Goal: Transaction & Acquisition: Purchase product/service

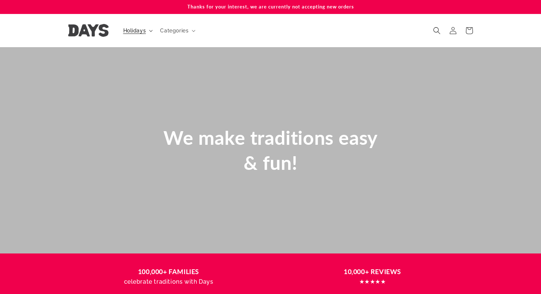
scroll to position [0, 63]
click at [146, 31] on summary "Holidays" at bounding box center [137, 30] width 37 height 15
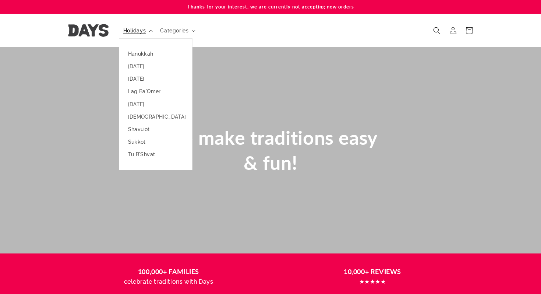
scroll to position [0, 0]
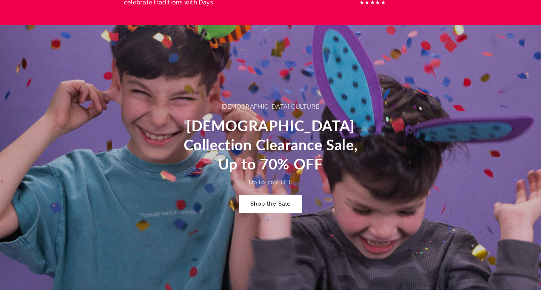
click at [272, 204] on link "Shop the Sale" at bounding box center [270, 203] width 63 height 17
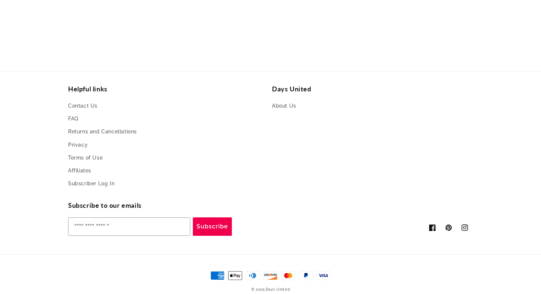
scroll to position [430, 0]
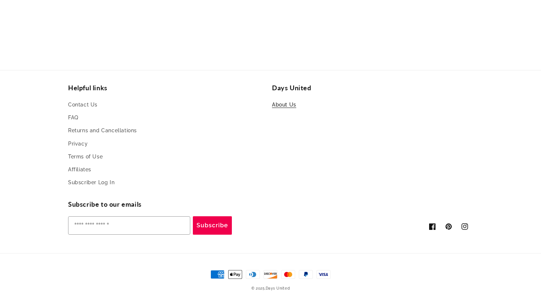
click at [287, 100] on link "About Us" at bounding box center [284, 105] width 24 height 11
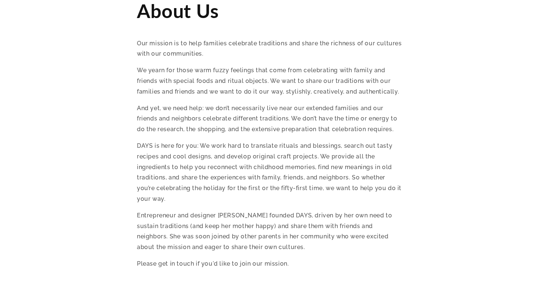
scroll to position [307, 0]
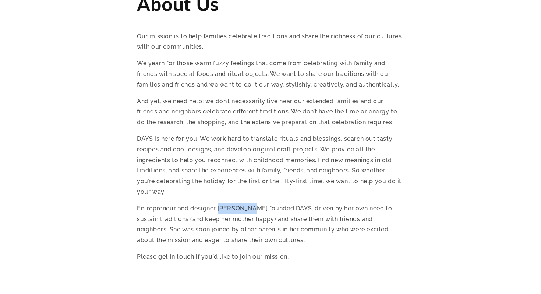
drag, startPoint x: 219, startPoint y: 208, endPoint x: 251, endPoint y: 205, distance: 32.9
click at [251, 205] on p "Entrepreneur and designer Maya Lotan founded DAYS, driven by her own need to su…" at bounding box center [270, 224] width 267 height 42
copy p "Maya Lotan"
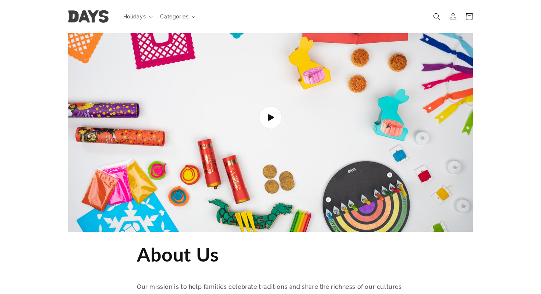
scroll to position [0, 0]
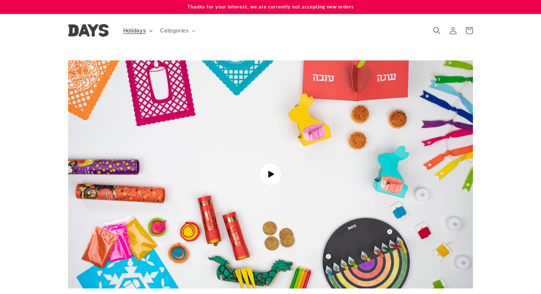
click at [132, 30] on span "Holidays" at bounding box center [134, 30] width 23 height 7
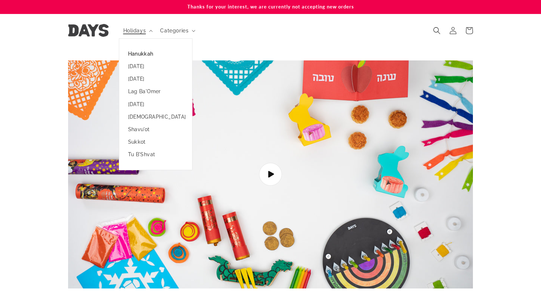
click at [135, 57] on link "Hanukkah" at bounding box center [155, 53] width 73 height 13
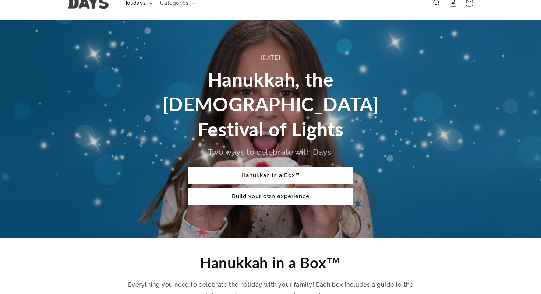
scroll to position [29, 0]
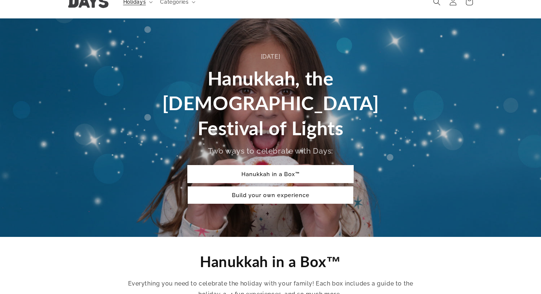
click at [261, 165] on link "Hanukkah in a Box™" at bounding box center [271, 173] width 166 height 17
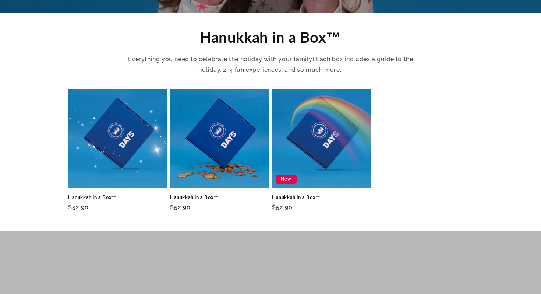
click at [317, 194] on link "Hanukkah in a Box™" at bounding box center [321, 197] width 99 height 6
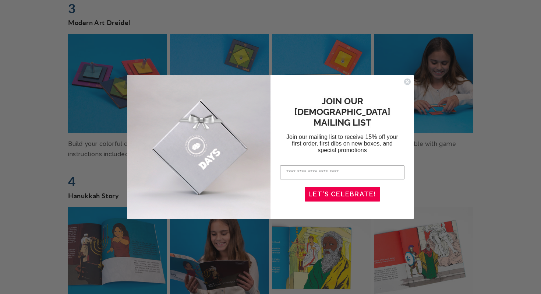
scroll to position [1321, 0]
click at [407, 82] on icon "Close dialog" at bounding box center [407, 81] width 3 height 3
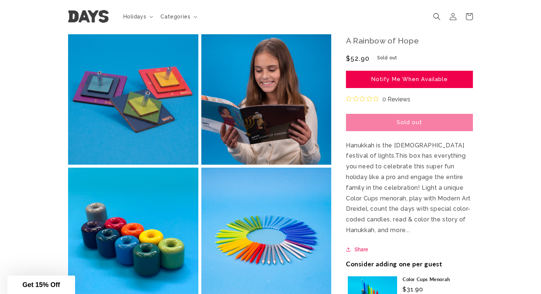
scroll to position [0, 0]
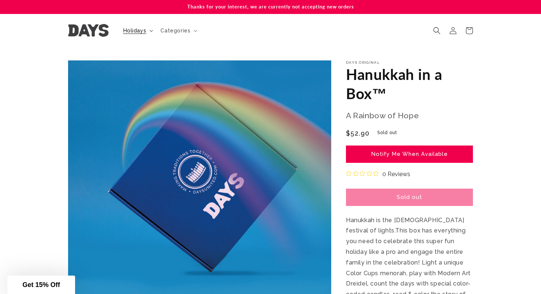
click at [144, 31] on span "Holidays" at bounding box center [134, 30] width 23 height 7
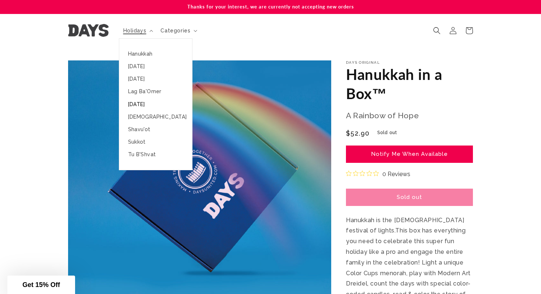
click at [142, 105] on link "[DATE]" at bounding box center [155, 104] width 73 height 13
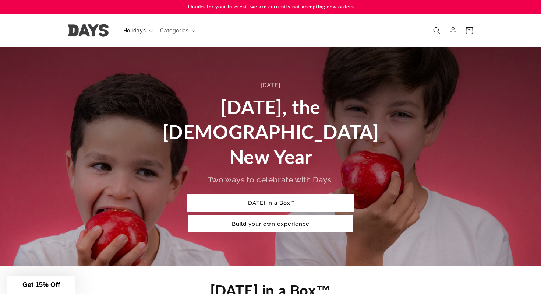
click at [235, 194] on link "[DATE] in a Box™" at bounding box center [271, 202] width 166 height 17
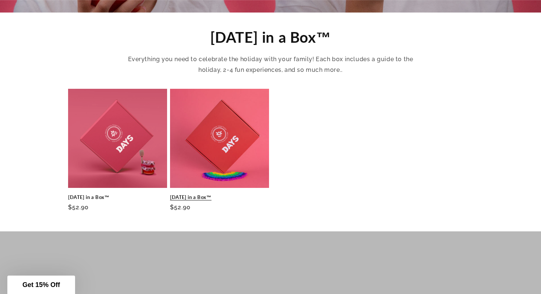
click at [232, 194] on link "[DATE] in a Box™" at bounding box center [219, 197] width 99 height 6
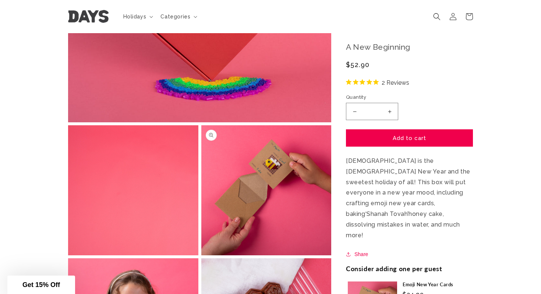
scroll to position [194, 0]
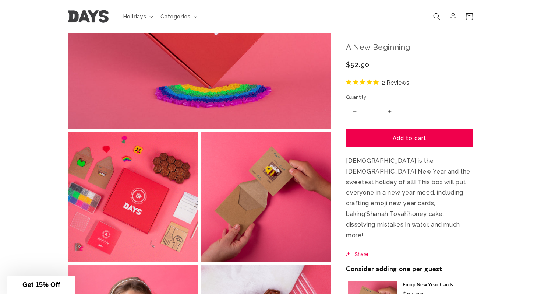
click at [365, 147] on button "Add to cart" at bounding box center [409, 137] width 127 height 17
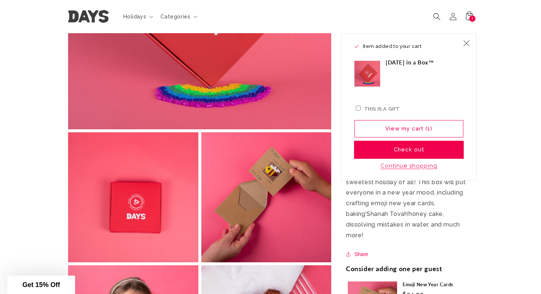
click at [385, 155] on button "Check out" at bounding box center [409, 149] width 109 height 17
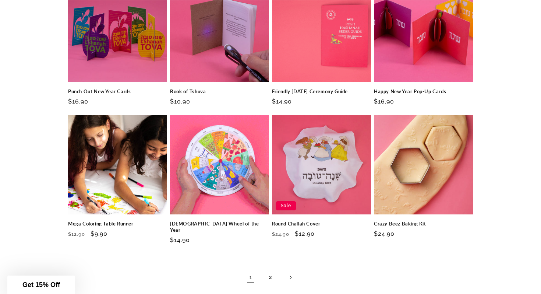
scroll to position [1050, 0]
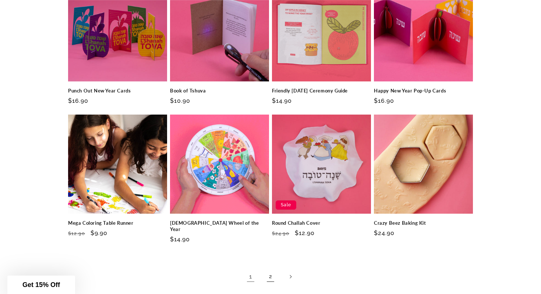
click at [272, 268] on link "2" at bounding box center [270, 276] width 16 height 16
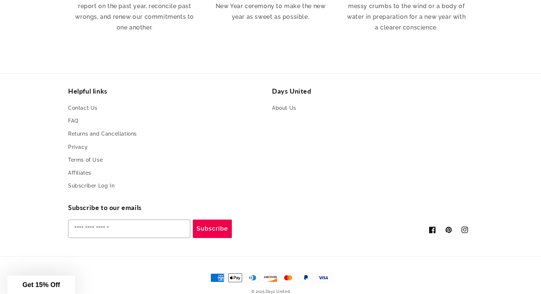
scroll to position [1260, 0]
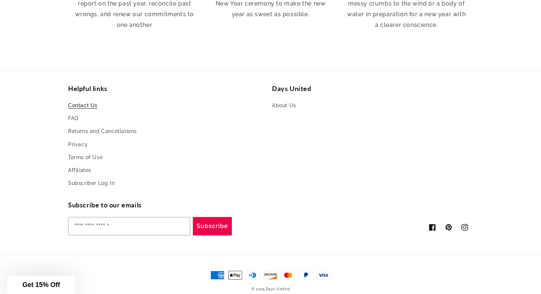
click at [78, 101] on link "Contact Us" at bounding box center [82, 106] width 29 height 11
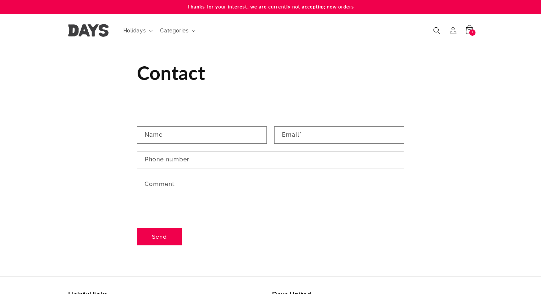
click at [239, 6] on p "Thanks for your interest, we are currently not accepting new orders" at bounding box center [270, 7] width 405 height 14
click at [133, 29] on span "Holidays" at bounding box center [134, 30] width 23 height 7
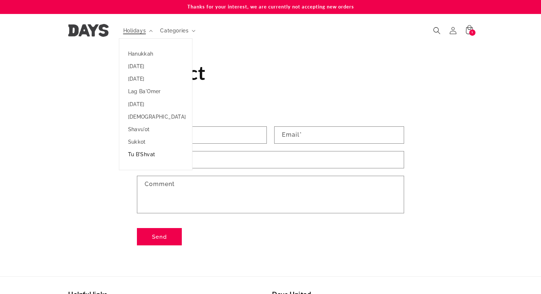
click at [136, 157] on link "Tu B'Shvat" at bounding box center [155, 154] width 73 height 13
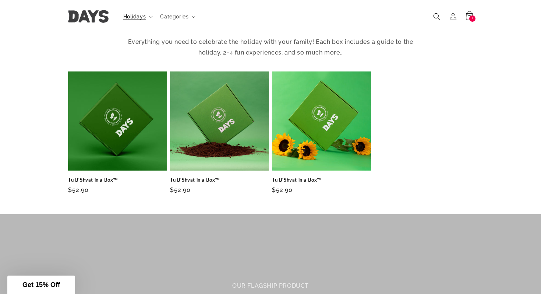
scroll to position [239, 0]
